Goal: Leave review/rating: Share an evaluation or opinion about a product, service, or content

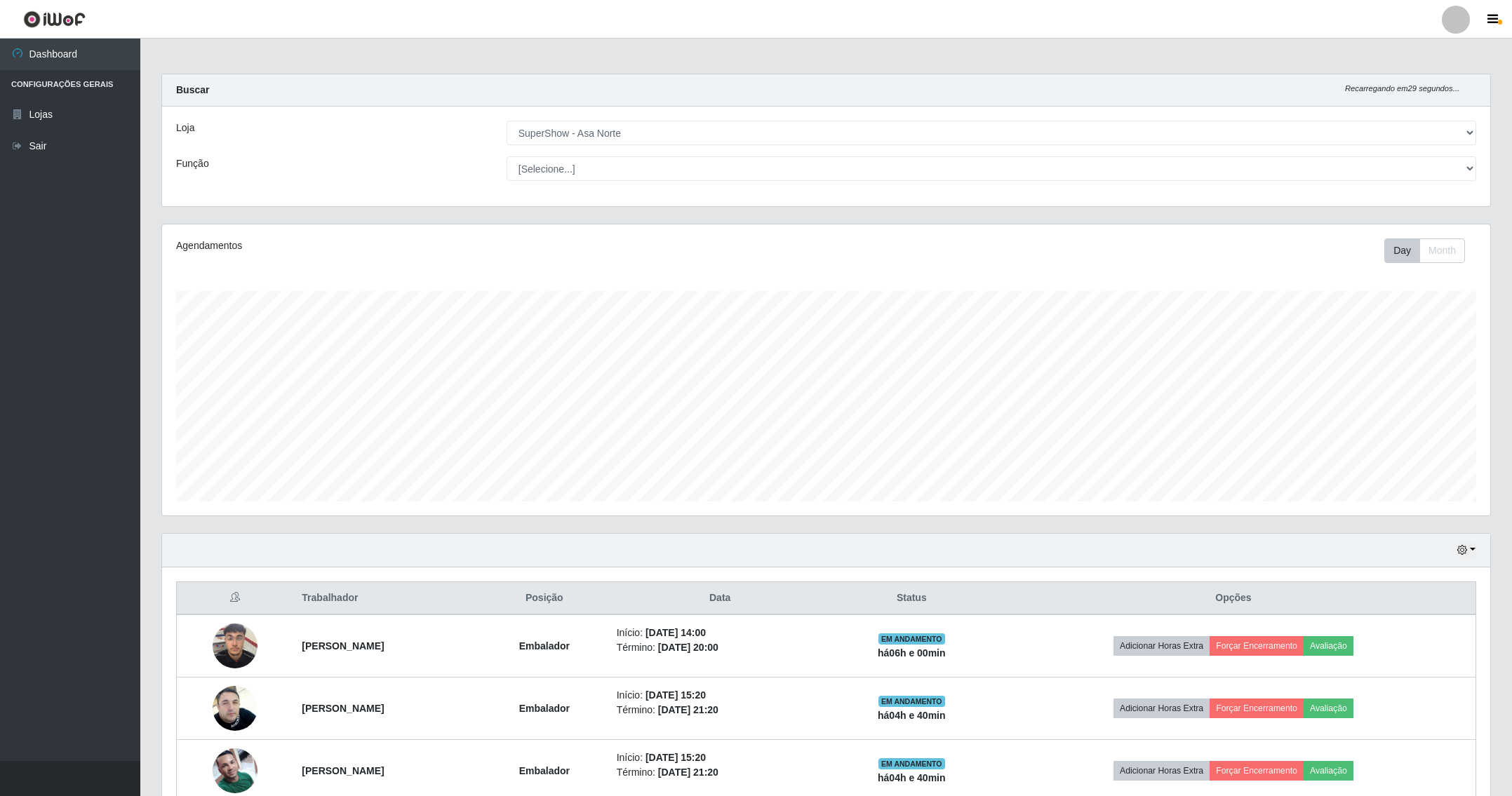
select select "71"
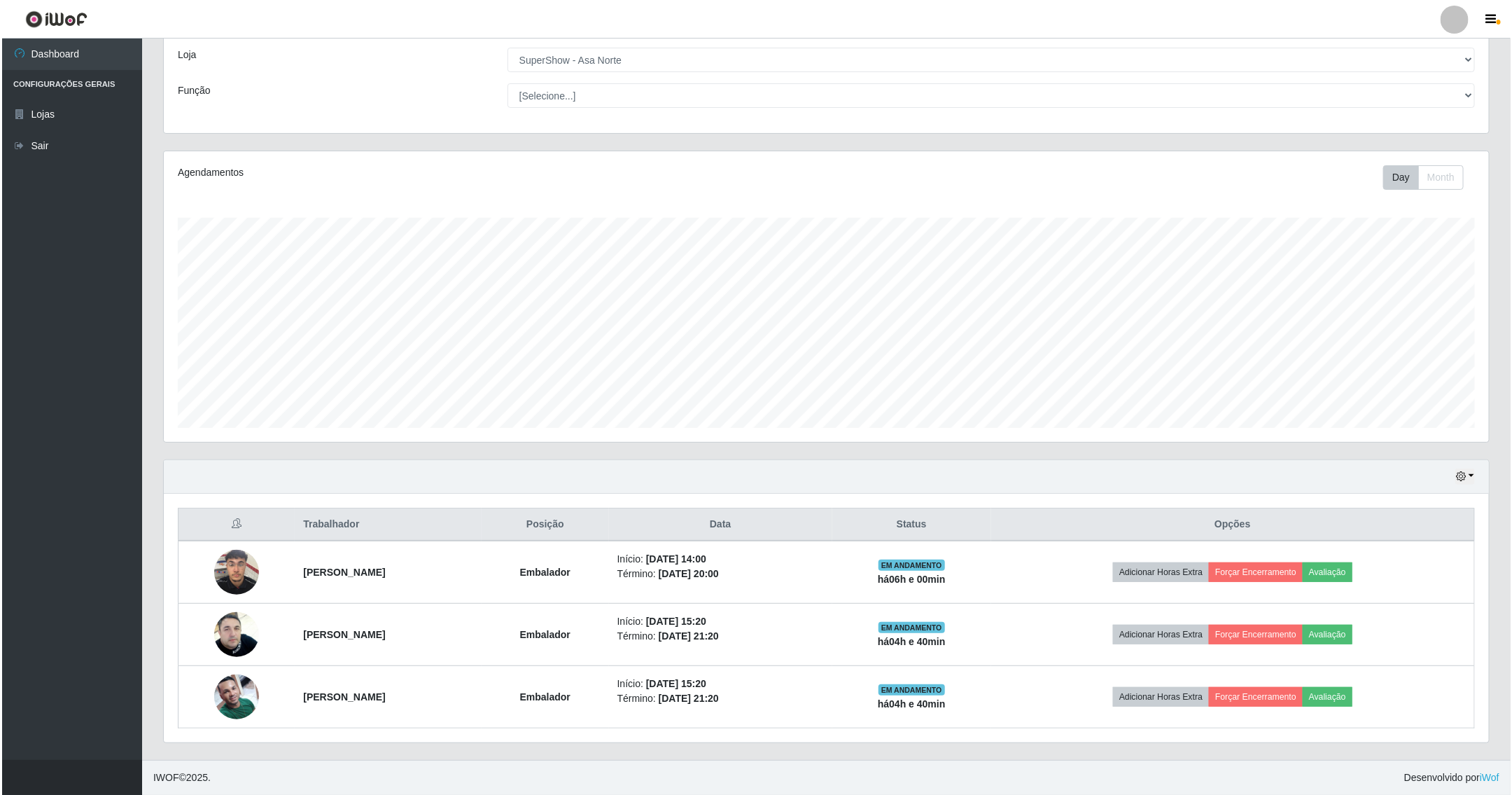
scroll to position [292, 1323]
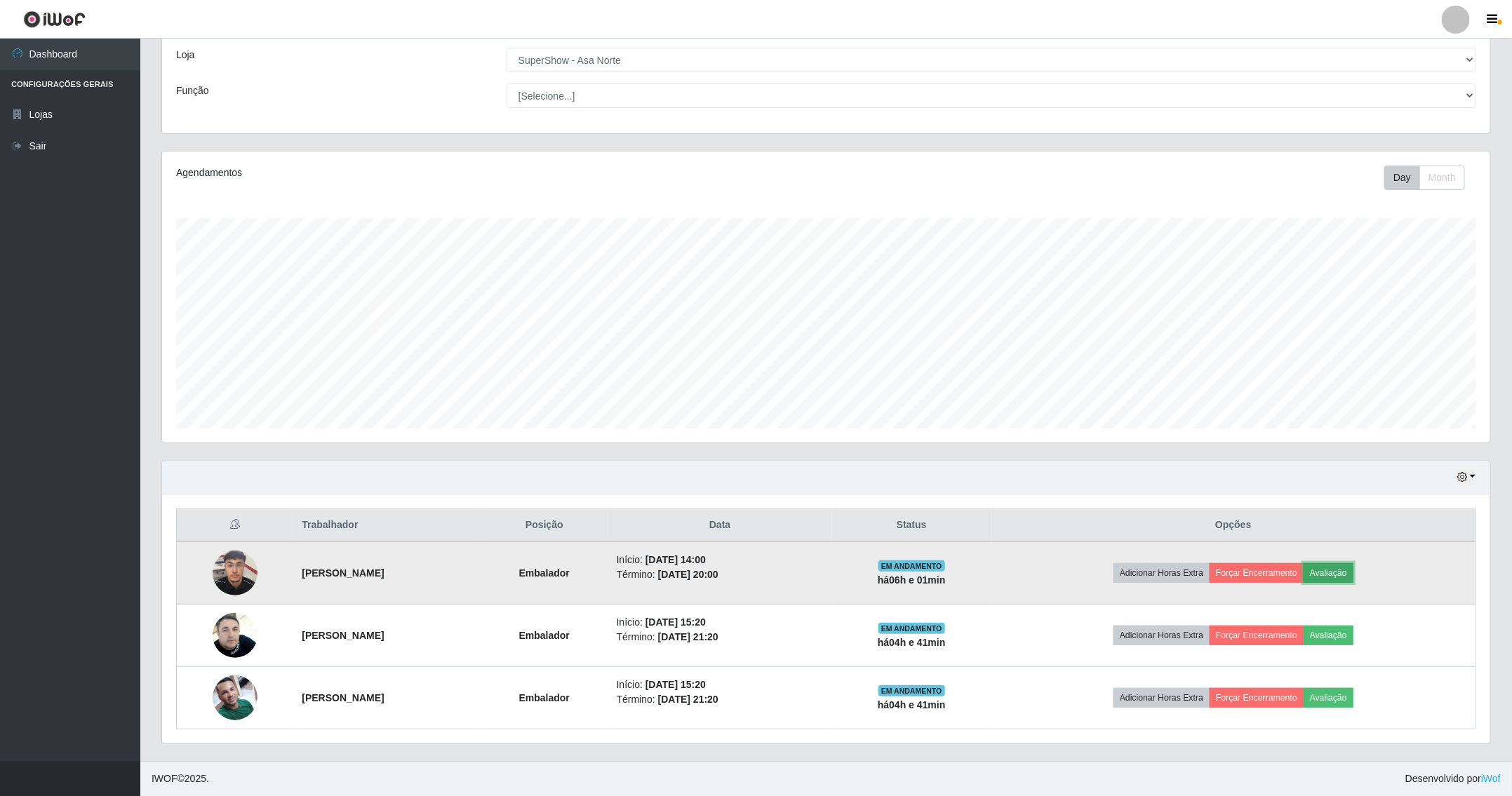
click at [1353, 572] on button "Avaliação" at bounding box center [1328, 573] width 50 height 20
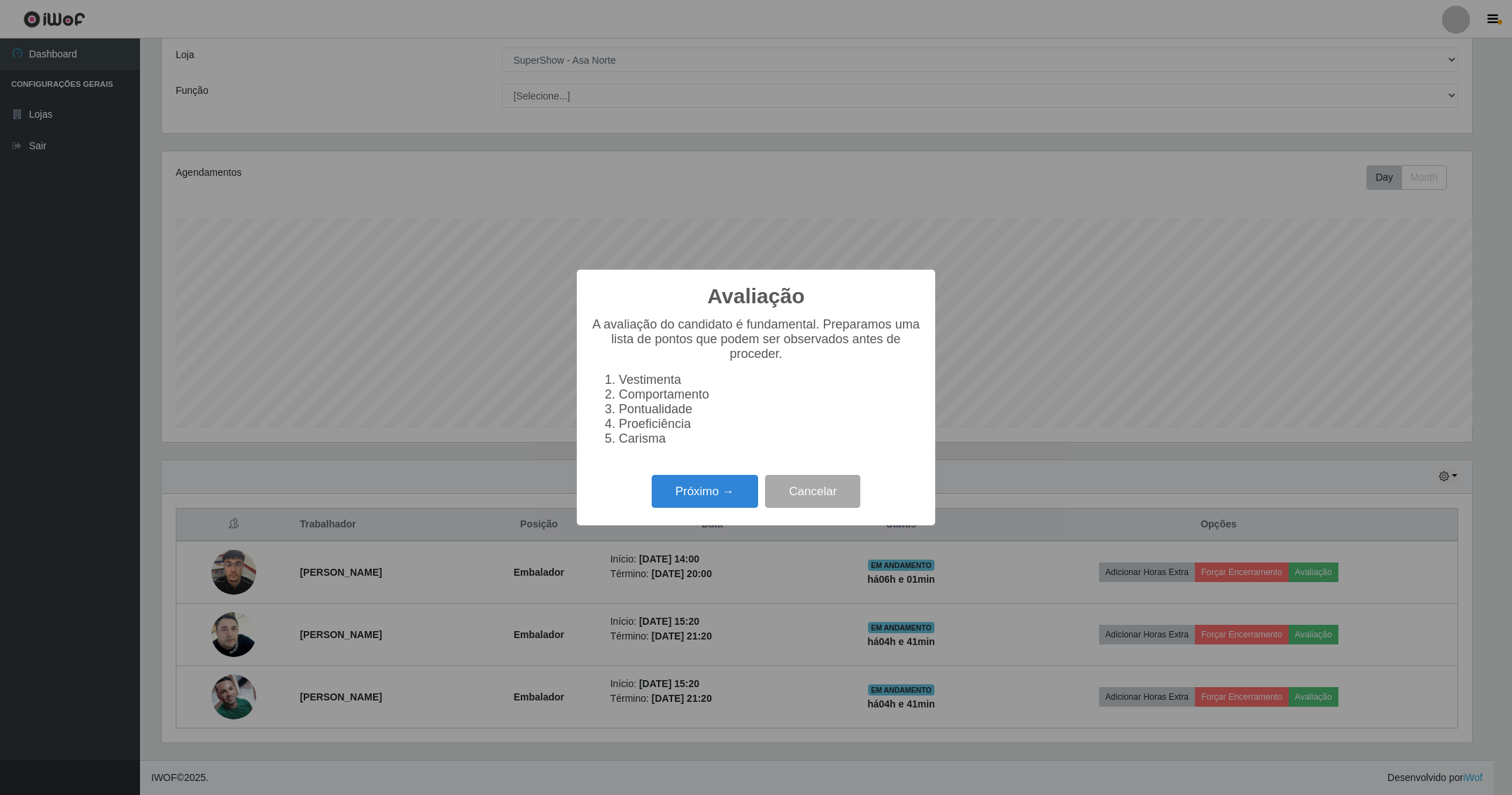
scroll to position [292, 1310]
click at [736, 490] on button "Próximo →" at bounding box center [704, 491] width 106 height 33
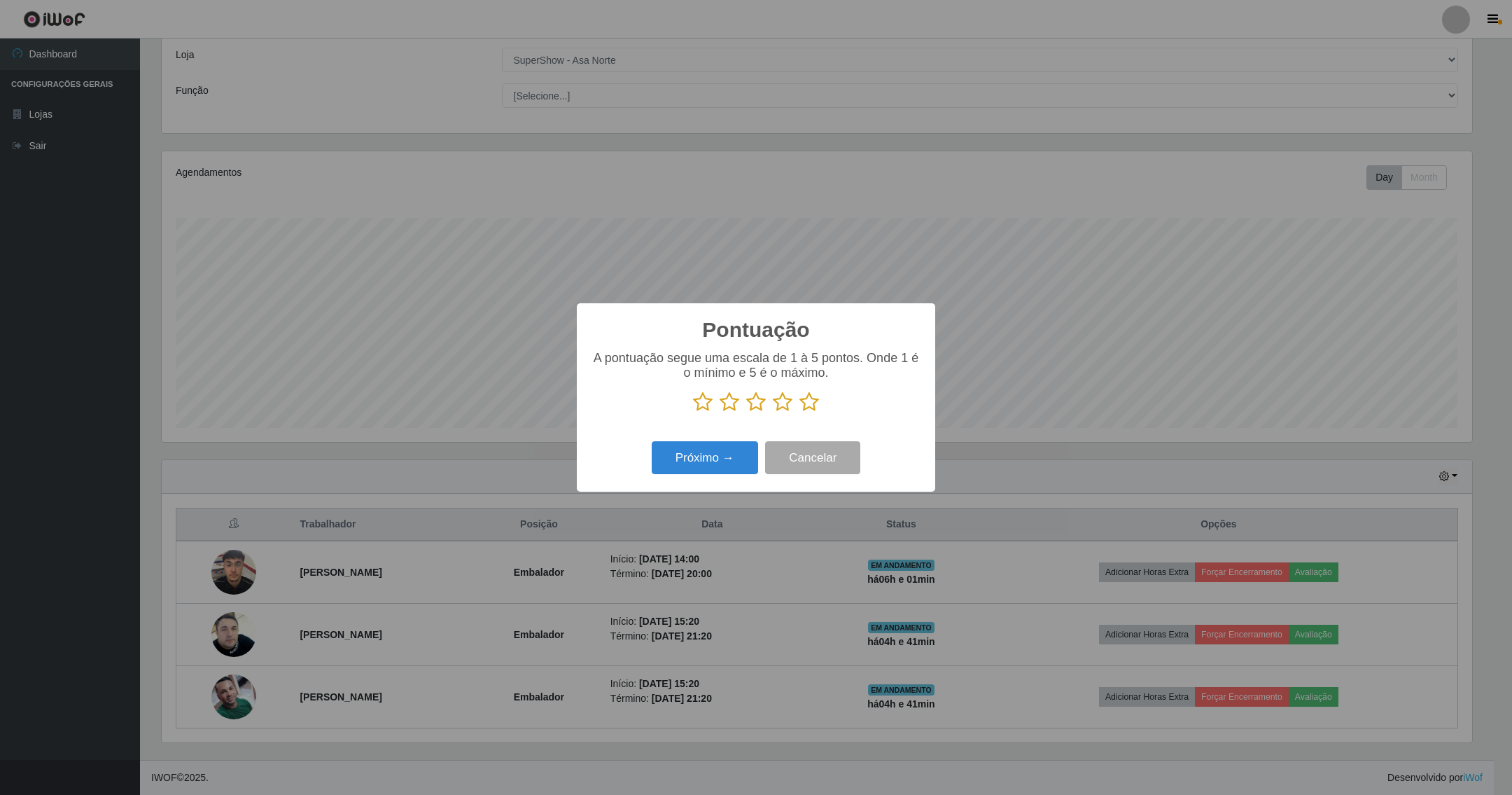
click at [809, 405] on icon at bounding box center [808, 402] width 20 height 21
click at [799, 413] on input "radio" at bounding box center [799, 413] width 0 height 0
click at [712, 456] on button "Próximo →" at bounding box center [704, 457] width 106 height 33
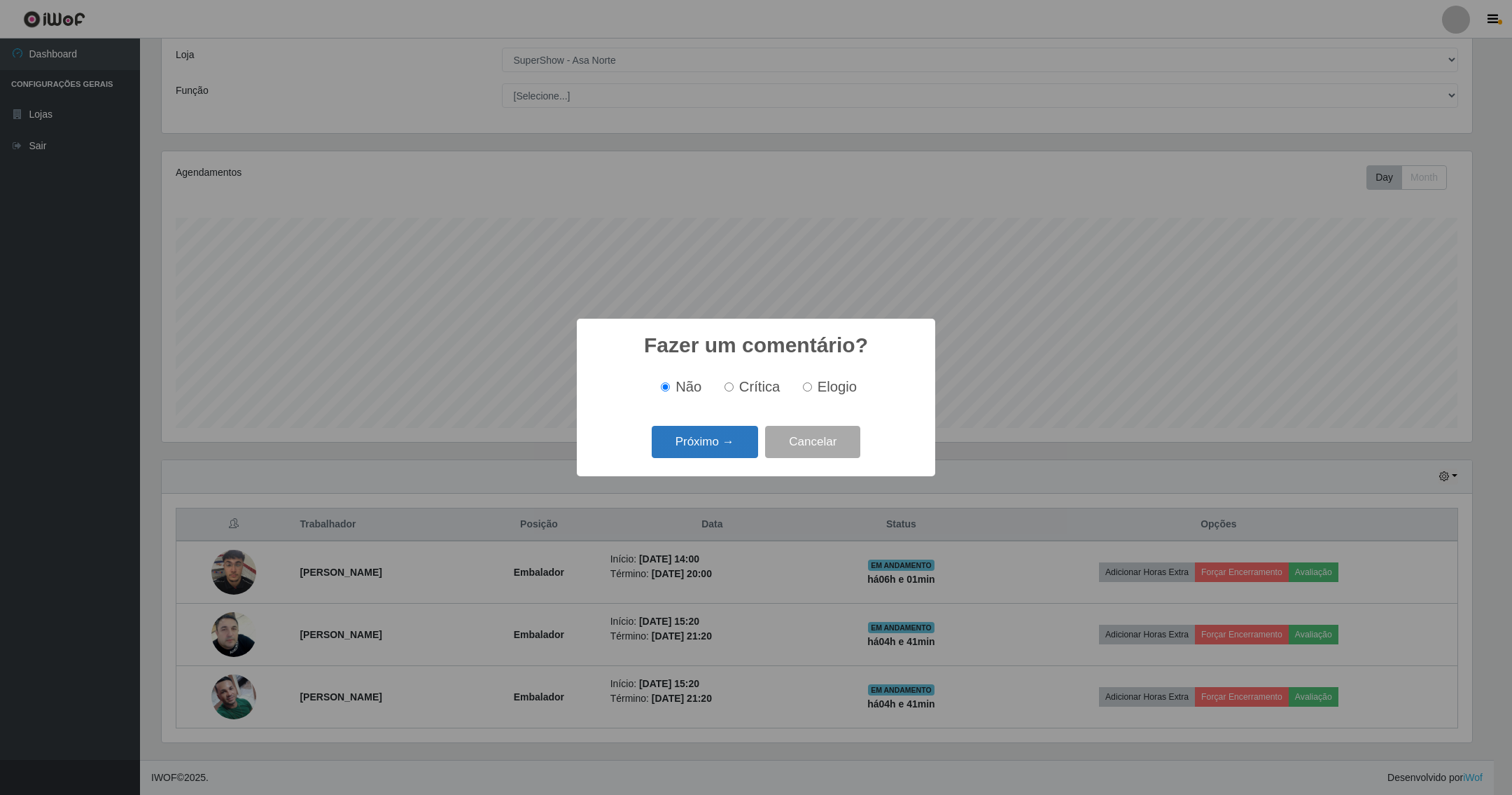
click at [727, 443] on button "Próximo →" at bounding box center [704, 442] width 106 height 33
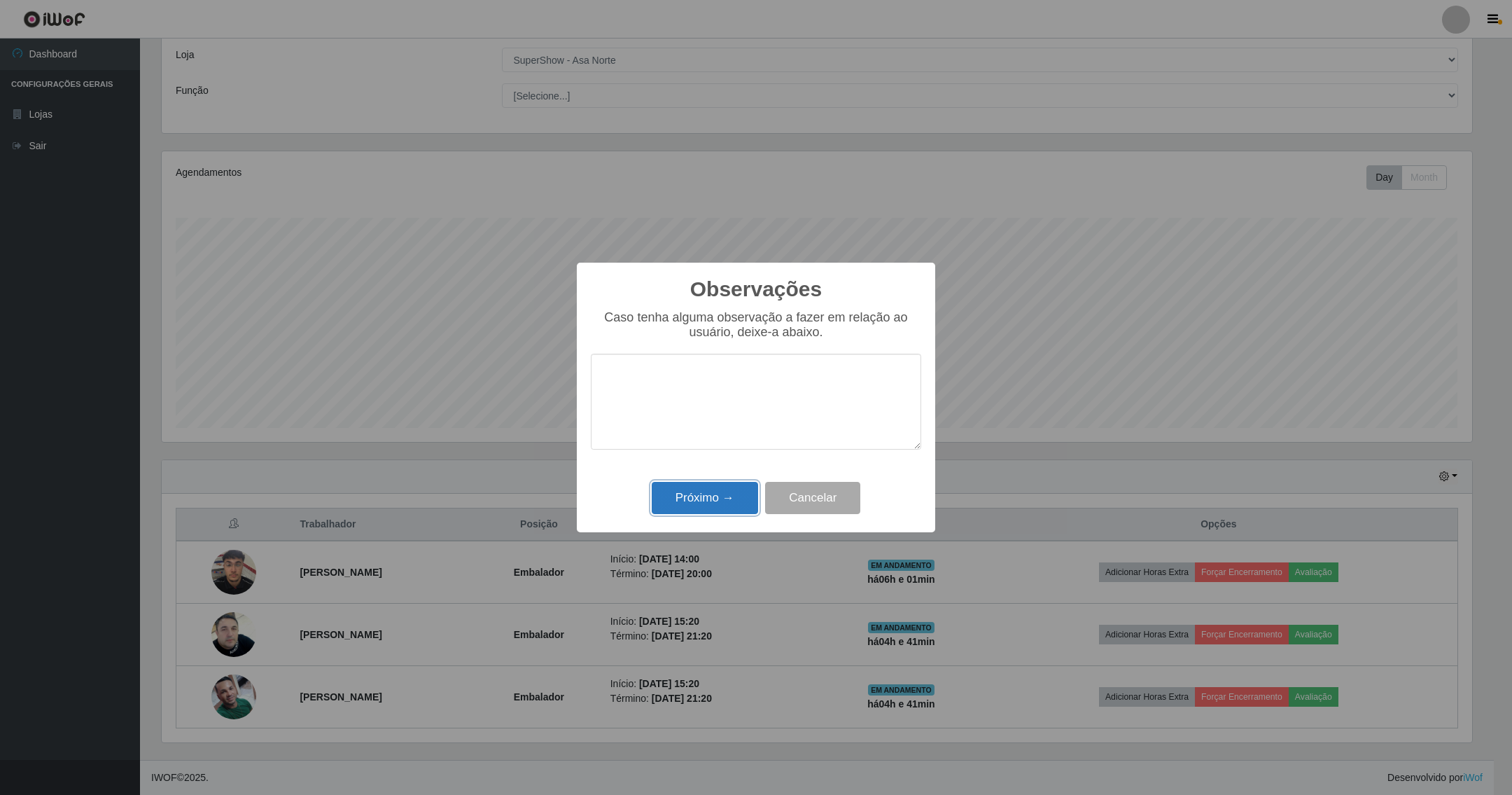
click at [718, 509] on button "Próximo →" at bounding box center [704, 498] width 106 height 33
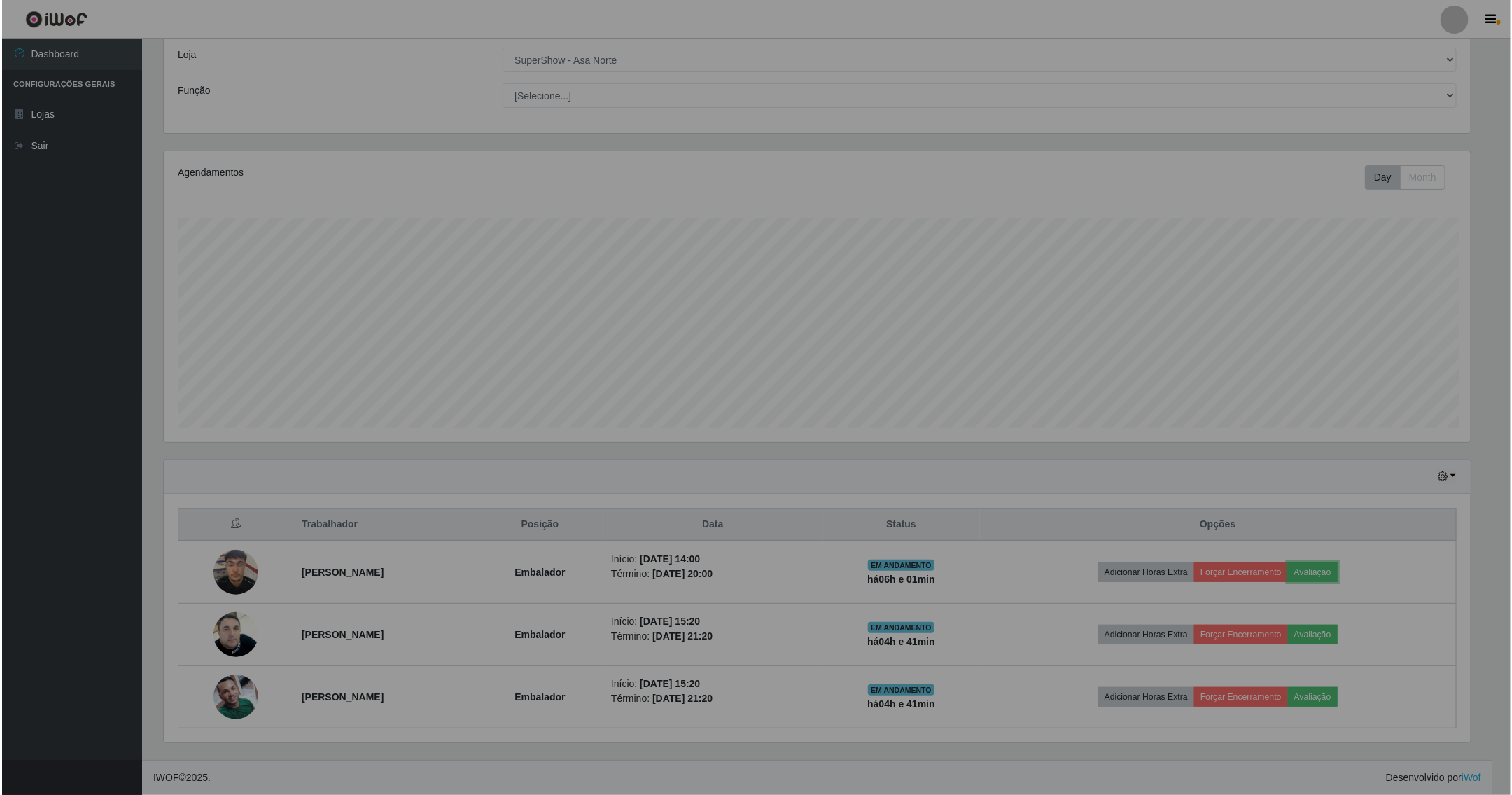
scroll to position [292, 1323]
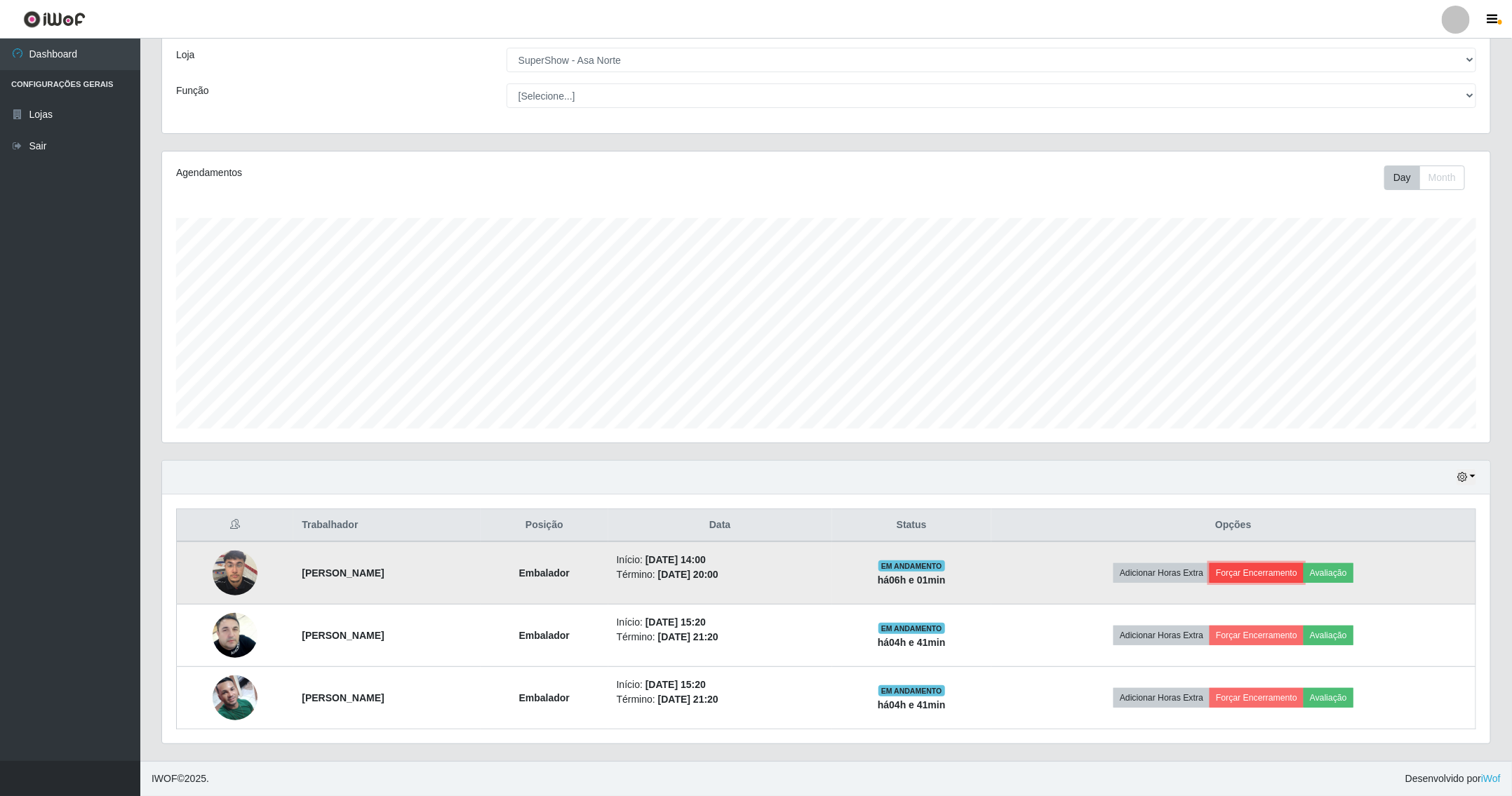
click at [1277, 576] on button "Forçar Encerramento" at bounding box center [1257, 573] width 94 height 20
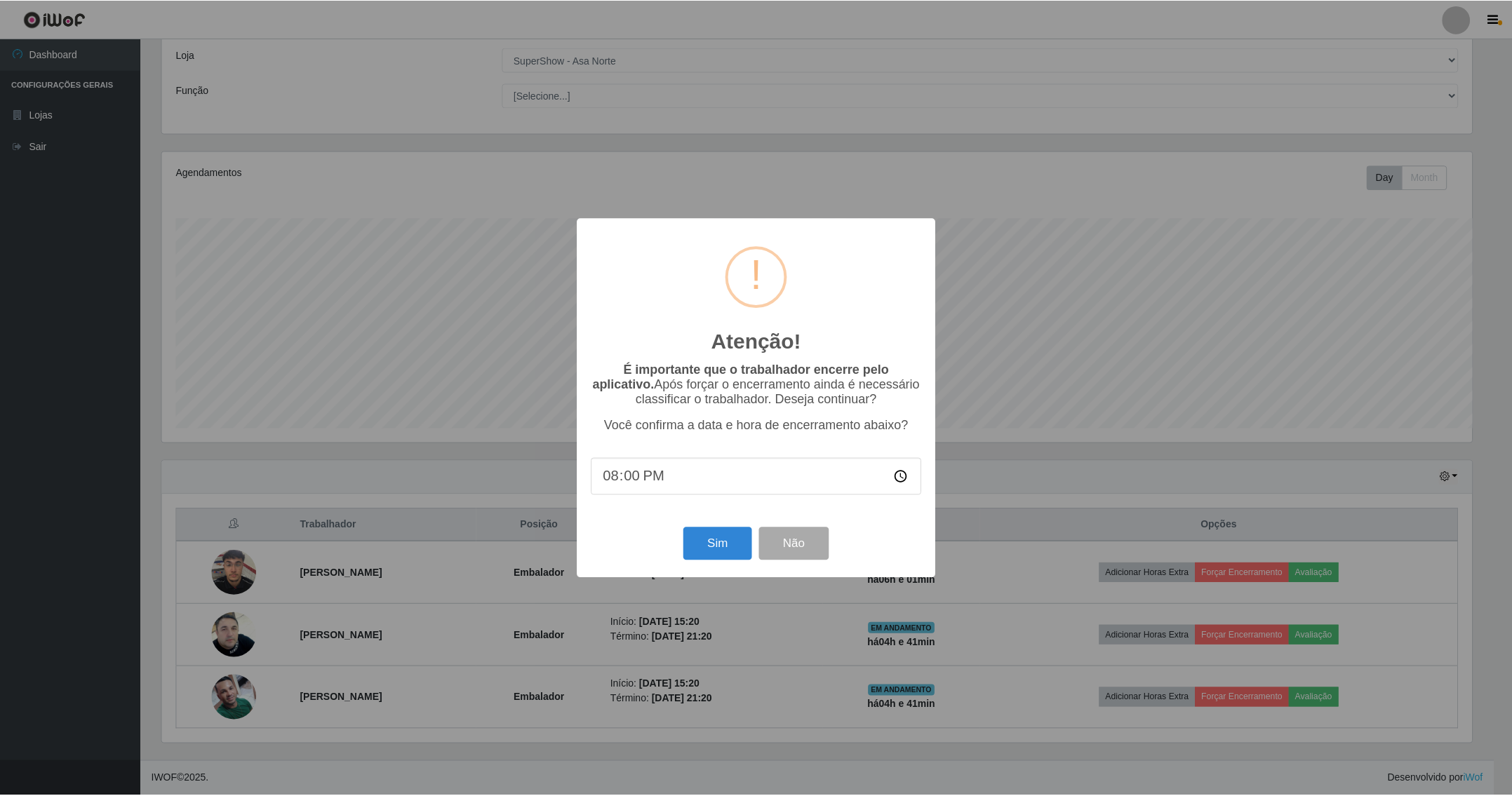
scroll to position [293, 1313]
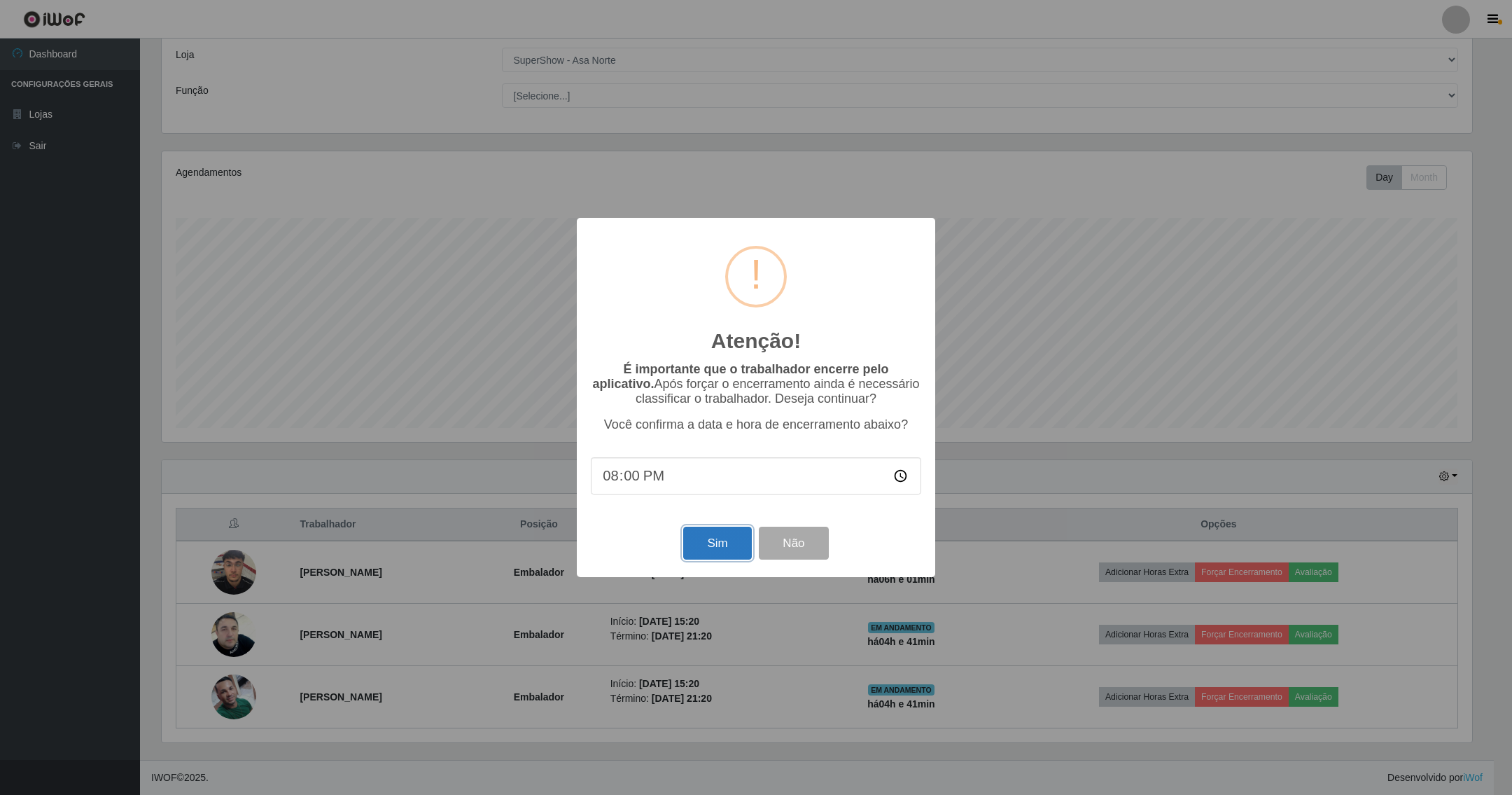
click at [690, 536] on button "Sim" at bounding box center [717, 542] width 68 height 33
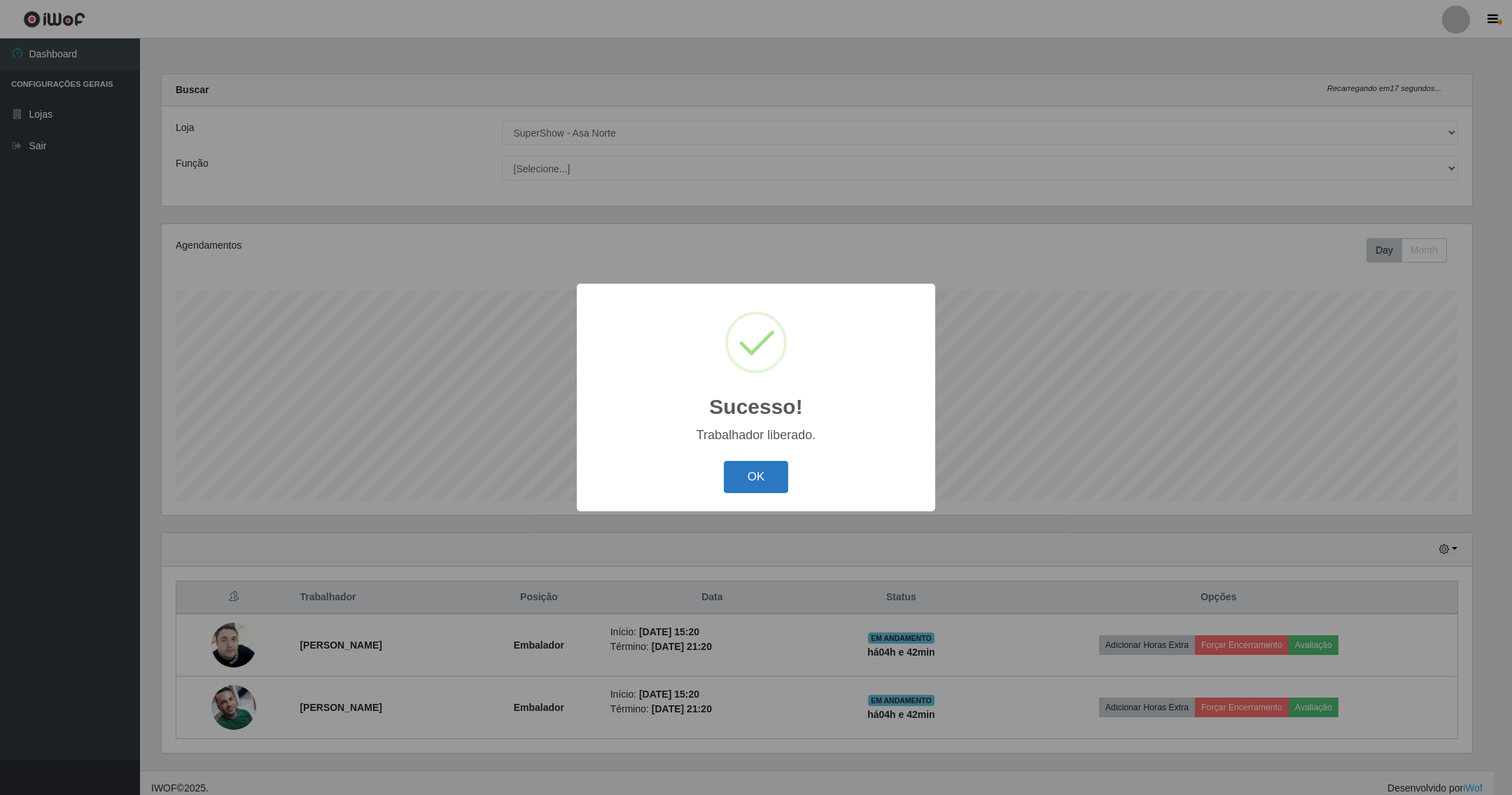
click at [767, 482] on button "OK" at bounding box center [756, 477] width 65 height 33
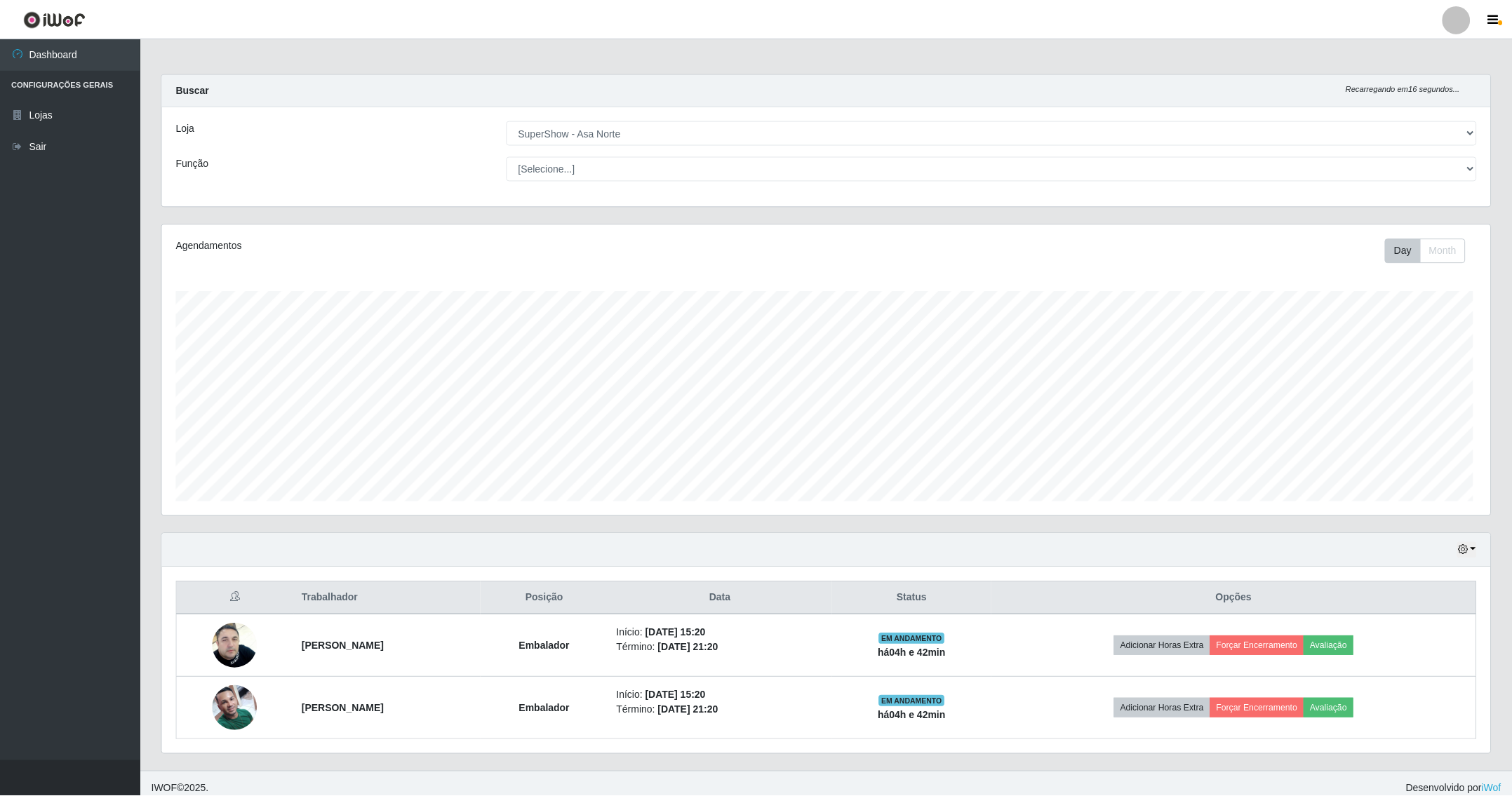
scroll to position [293, 1327]
